Goal: Find specific page/section: Find specific page/section

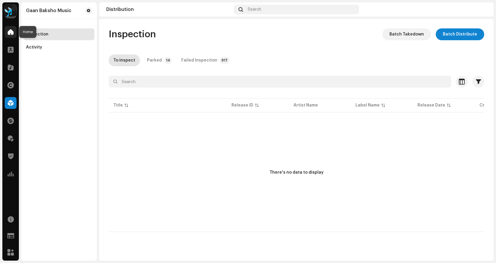
click at [12, 34] on span at bounding box center [11, 32] width 6 height 5
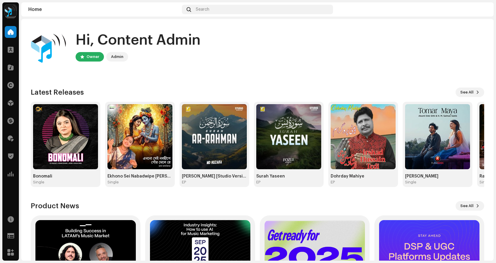
click at [10, 94] on div "Home Clients Catalog Rights Distribution Finance Royalties Trust & Safety Analy…" at bounding box center [10, 103] width 17 height 158
click at [11, 102] on span at bounding box center [11, 102] width 6 height 5
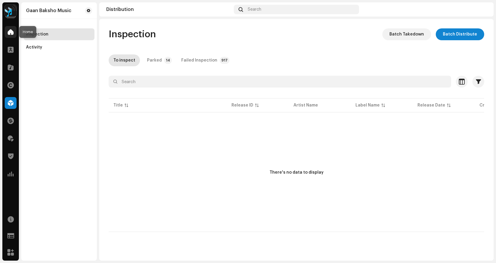
click at [8, 32] on span at bounding box center [11, 32] width 6 height 5
